Goal: Task Accomplishment & Management: Manage account settings

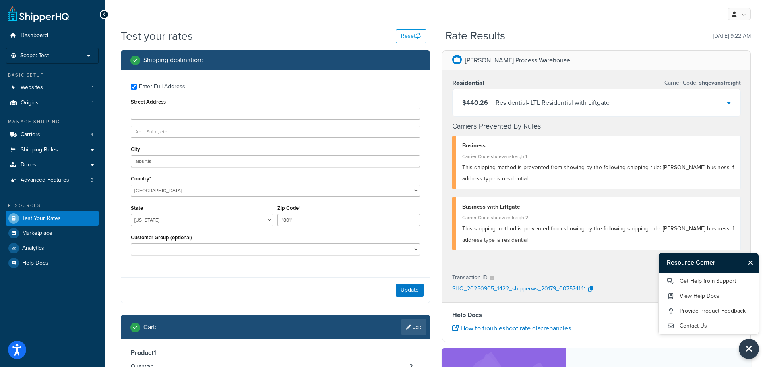
select select "PA"
click at [41, 12] on link at bounding box center [38, 14] width 60 height 16
click at [43, 18] on link at bounding box center [38, 14] width 60 height 16
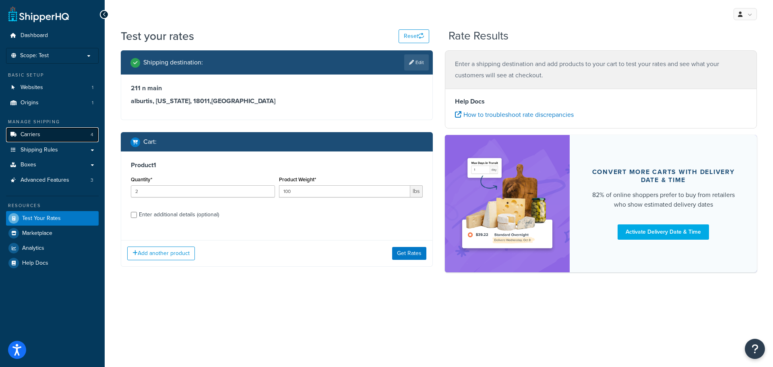
click at [45, 136] on link "Carriers 4" at bounding box center [52, 134] width 93 height 15
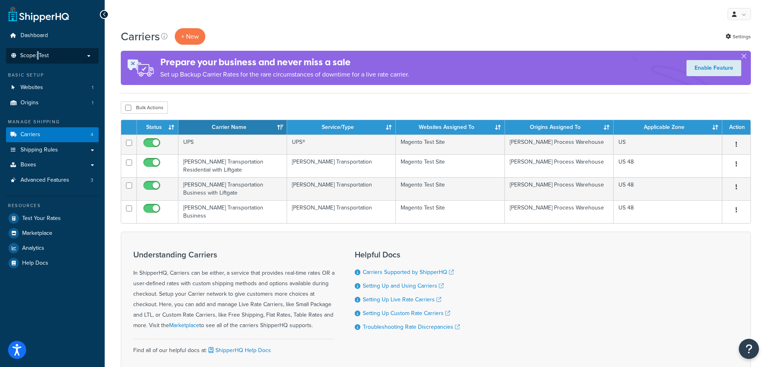
click at [37, 56] on span "Scope: Test" at bounding box center [34, 55] width 29 height 7
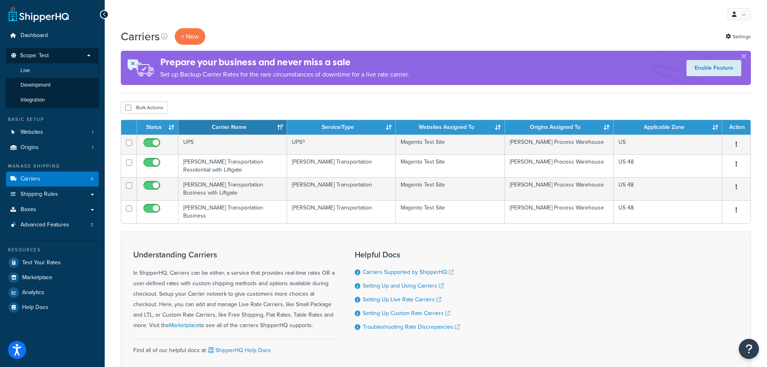
click at [29, 77] on li "Live" at bounding box center [52, 70] width 93 height 15
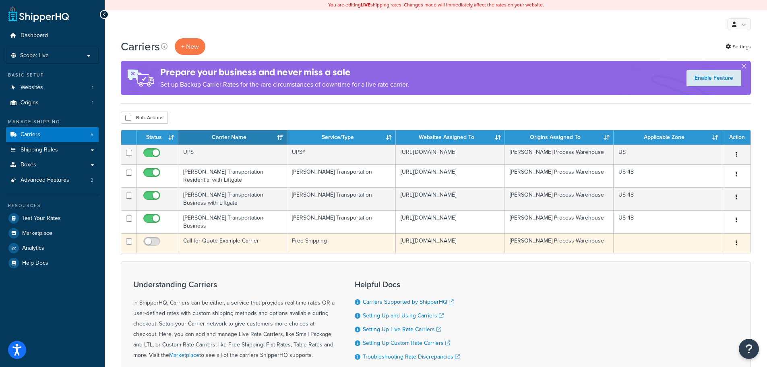
click at [735, 240] on icon "button" at bounding box center [736, 243] width 2 height 6
click at [235, 236] on td "Call for Quote Example Carrier" at bounding box center [232, 243] width 109 height 20
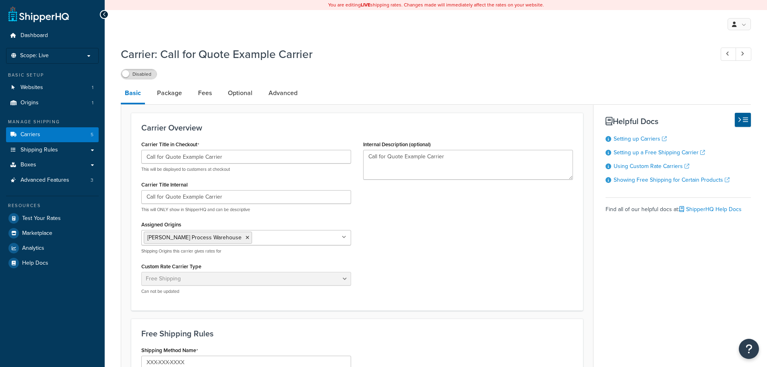
select select "free"
click at [33, 132] on span "Carriers" at bounding box center [31, 134] width 20 height 7
